Goal: Information Seeking & Learning: Learn about a topic

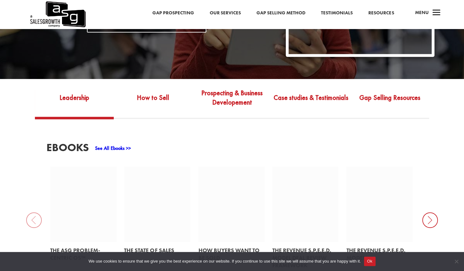
scroll to position [170, 0]
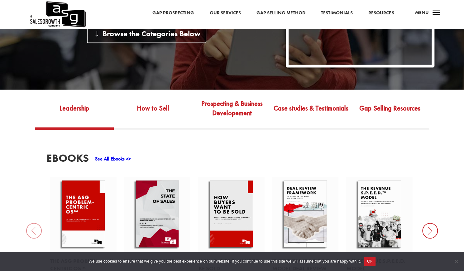
click at [184, 10] on link "Gap Prospecting" at bounding box center [173, 13] width 42 height 8
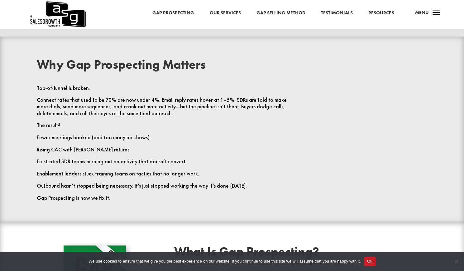
scroll to position [244, 0]
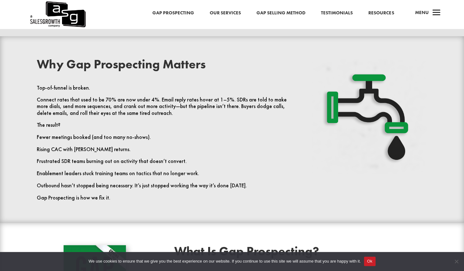
click at [270, 167] on p "Frustrated SDR teams burning out on activity that doesn’t convert." at bounding box center [163, 164] width 253 height 12
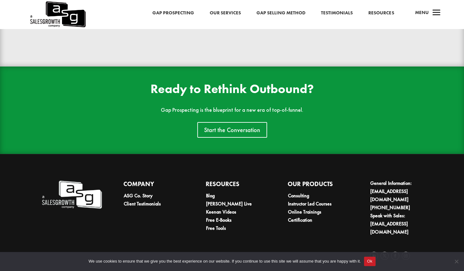
scroll to position [1417, 0]
click at [276, 13] on link "Gap Selling Method" at bounding box center [280, 13] width 49 height 8
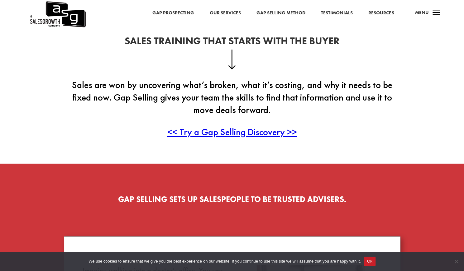
scroll to position [171, 0]
click at [229, 134] on span "<< Try a Gap Selling Discovery >>" at bounding box center [232, 132] width 130 height 12
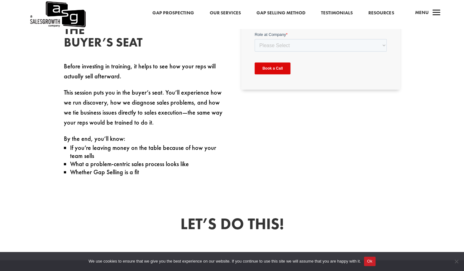
scroll to position [248, 0]
